Goal: Information Seeking & Learning: Learn about a topic

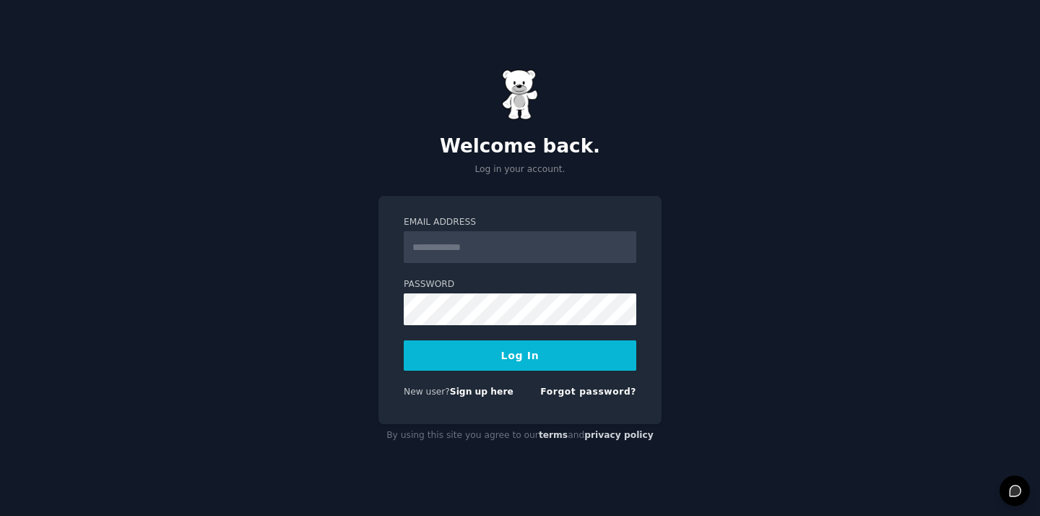
click at [479, 246] on input "Email Address" at bounding box center [520, 247] width 233 height 32
type input "**********"
click at [404, 340] on button "Log In" at bounding box center [520, 355] width 233 height 30
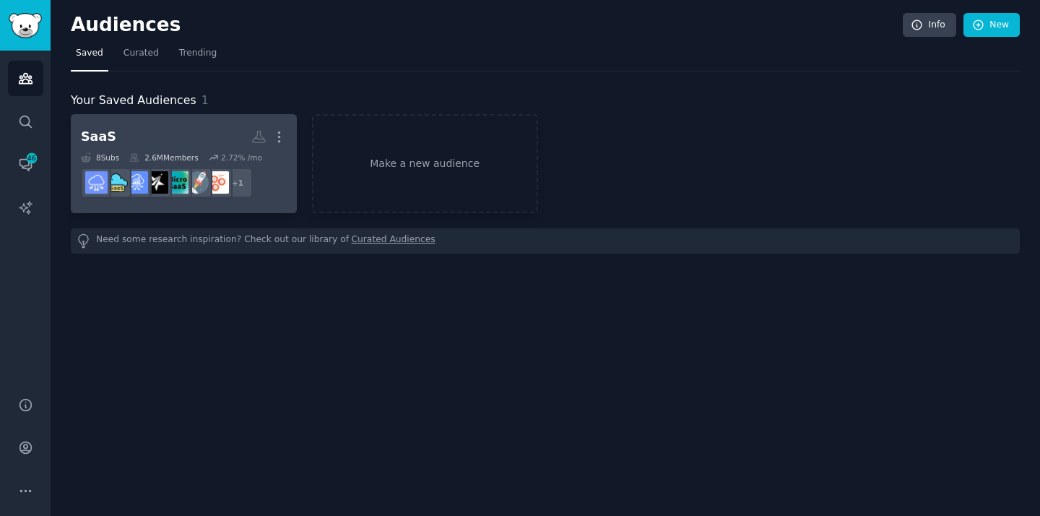
click at [174, 139] on h2 "SaaS More" at bounding box center [184, 136] width 206 height 25
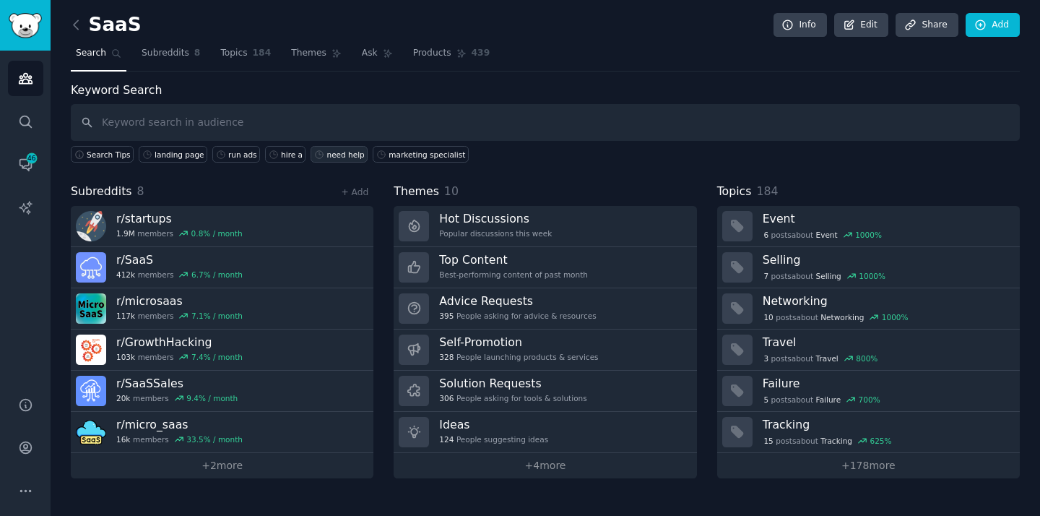
click at [337, 157] on div "need help" at bounding box center [345, 154] width 38 height 10
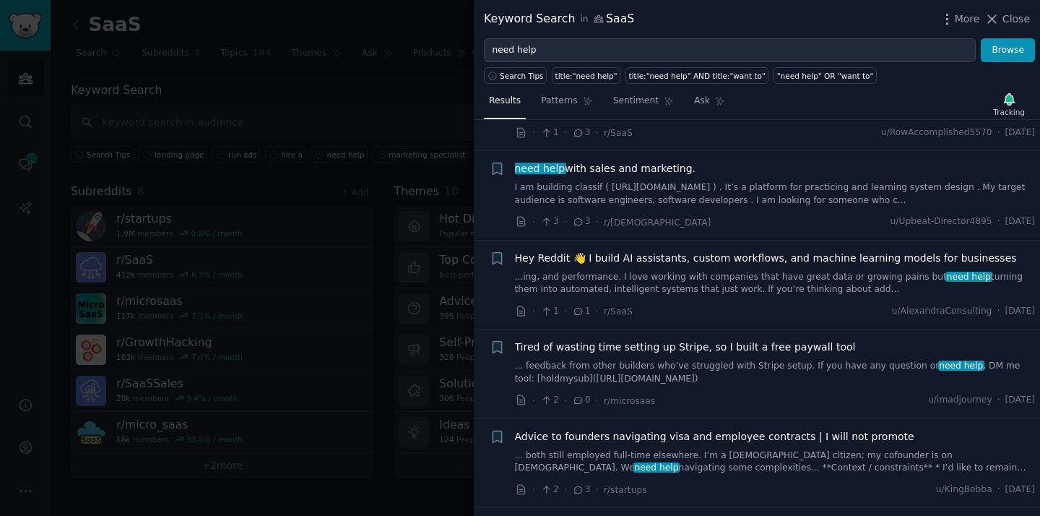
scroll to position [735, 0]
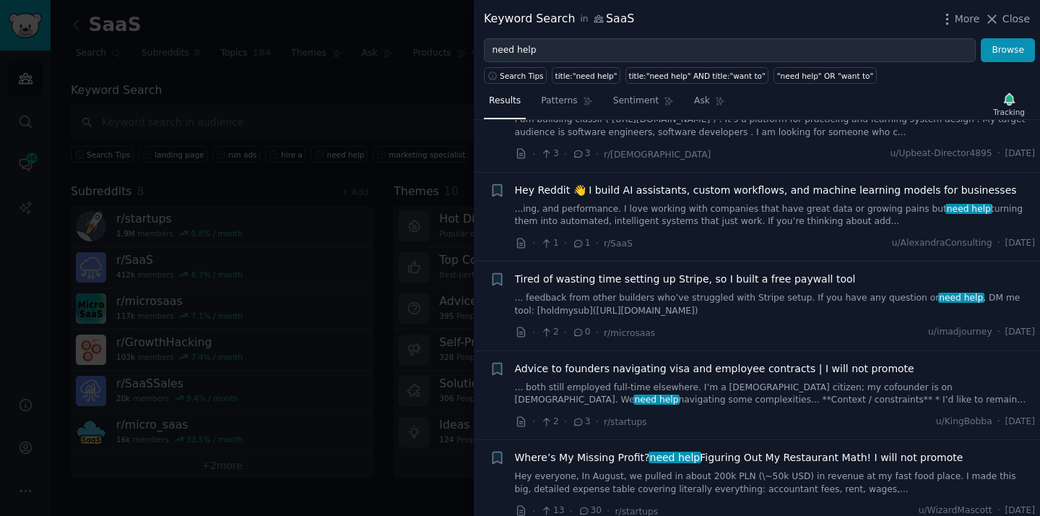
click at [432, 86] on div at bounding box center [520, 258] width 1040 height 516
